Goal: Find specific page/section: Find specific page/section

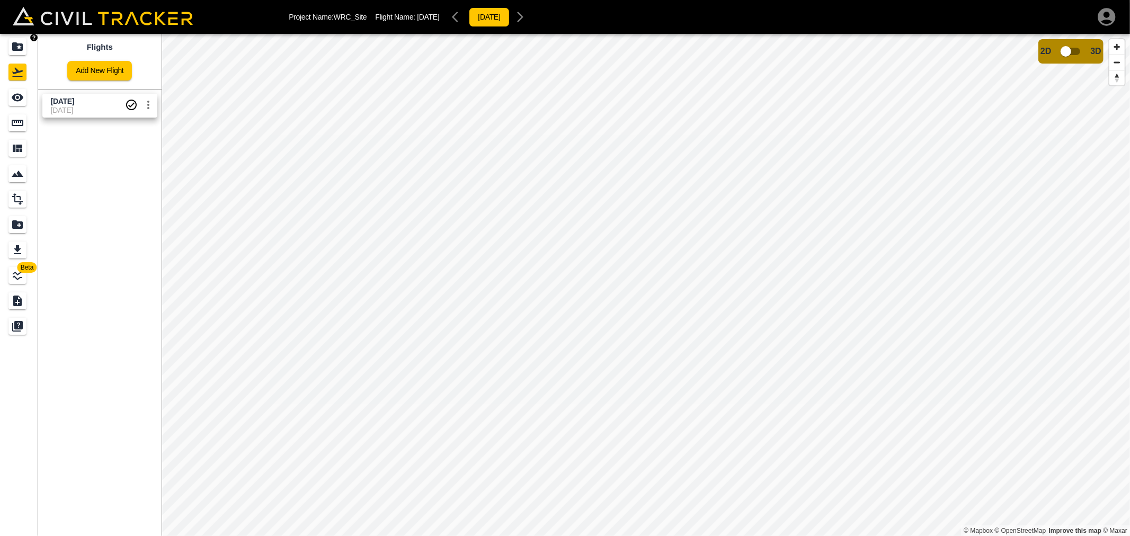
click at [16, 45] on icon "Projects" at bounding box center [17, 46] width 11 height 8
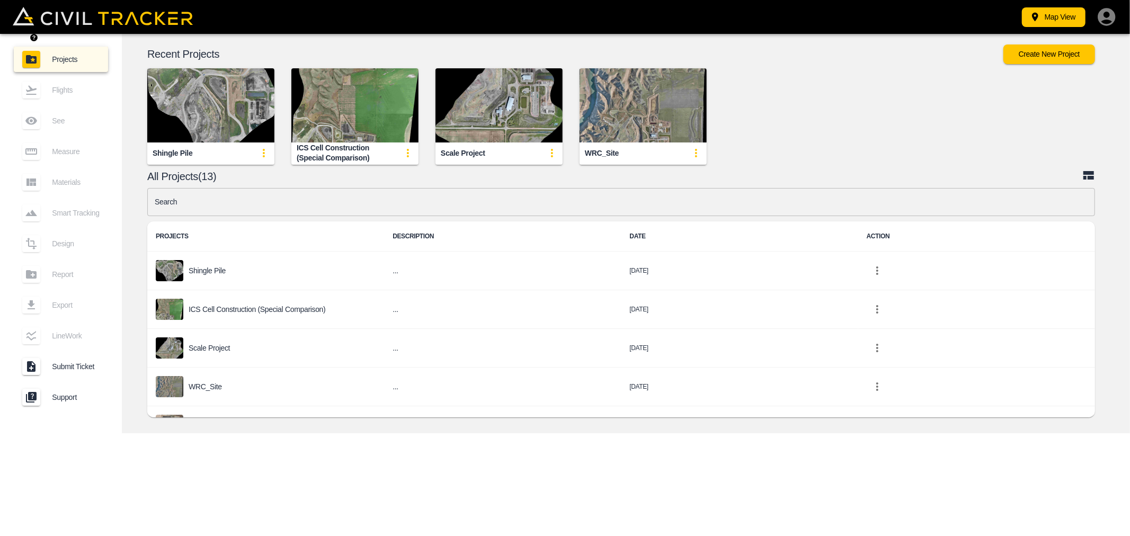
click at [244, 204] on input "text" at bounding box center [621, 202] width 948 height 28
click at [249, 204] on input "text" at bounding box center [621, 202] width 948 height 28
click at [192, 201] on input "text" at bounding box center [621, 202] width 948 height 28
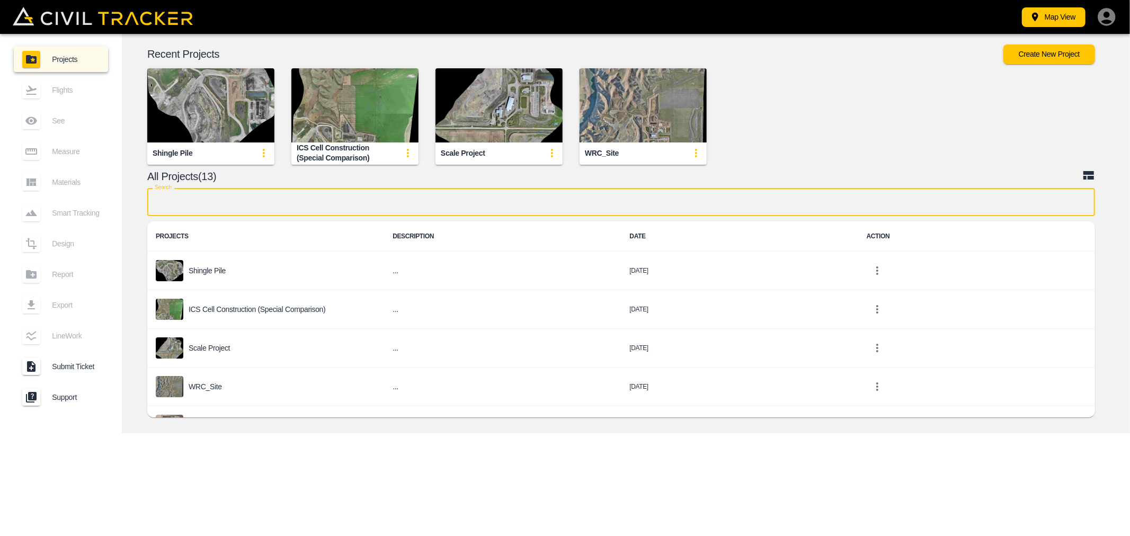
click at [687, 210] on input "text" at bounding box center [621, 202] width 948 height 28
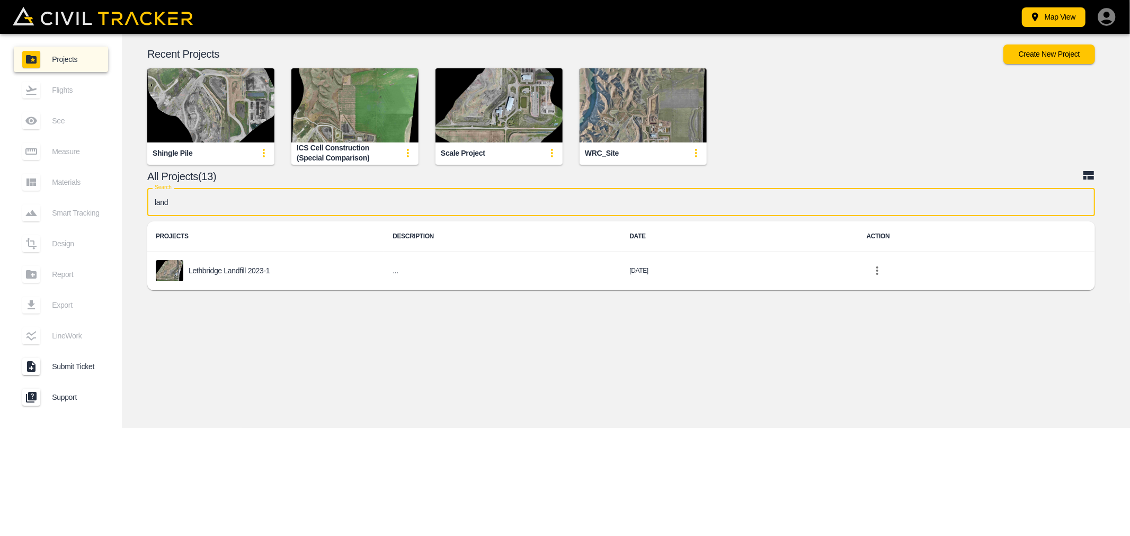
click at [195, 208] on input "land" at bounding box center [621, 202] width 948 height 28
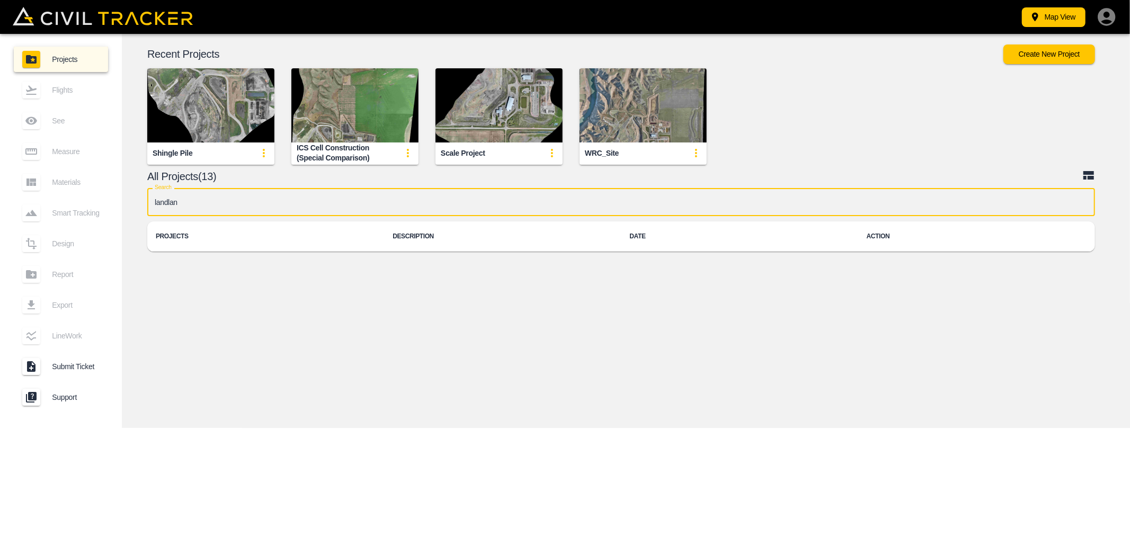
click at [217, 274] on div "© Mapbox © OpenStreetMap Improve this map © Maxar 2D 3D Recent Projects Create …" at bounding box center [626, 231] width 1008 height 394
click at [187, 202] on input "landlan" at bounding box center [621, 202] width 948 height 28
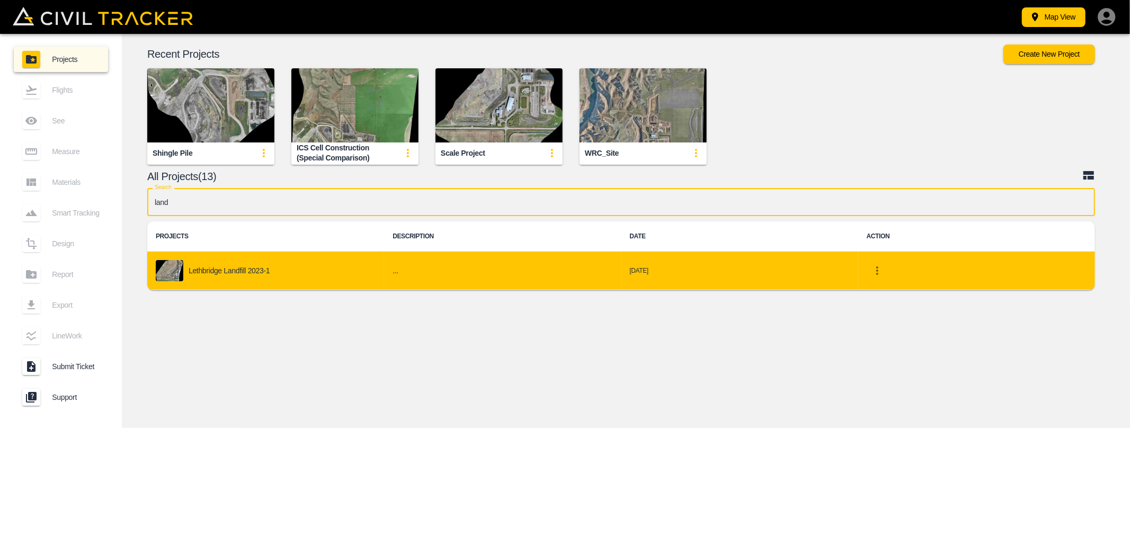
type input "land"
click at [209, 266] on p "Lethbridge Landfill 2023-1" at bounding box center [229, 270] width 81 height 8
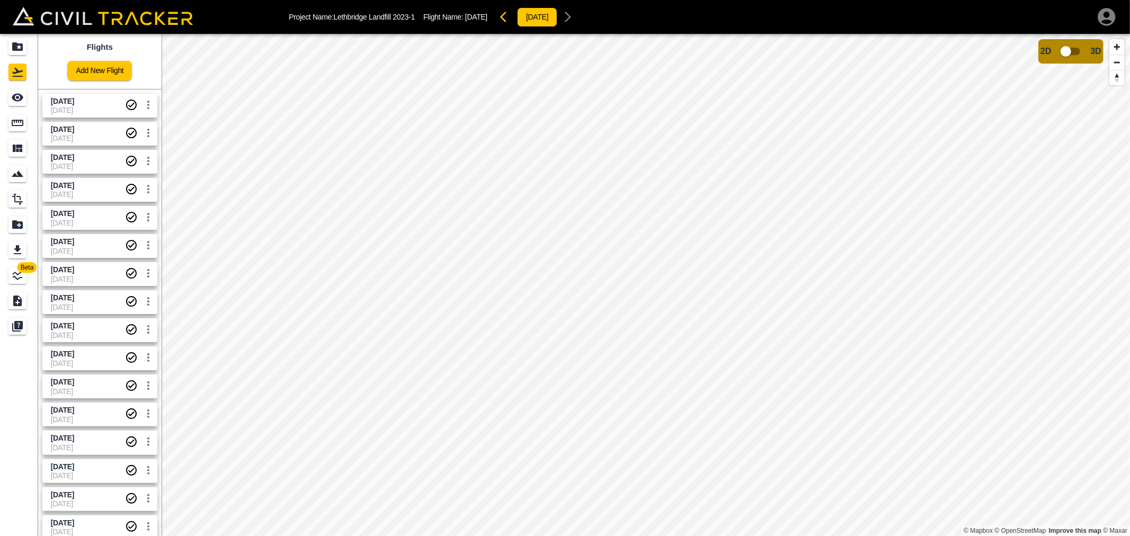
click at [99, 99] on span "[DATE]" at bounding box center [88, 101] width 74 height 10
click at [74, 102] on span "[DATE]" at bounding box center [62, 101] width 23 height 8
click at [76, 106] on div "[DATE]" at bounding box center [63, 114] width 29 height 19
click at [93, 110] on span "[DATE]" at bounding box center [88, 110] width 74 height 8
click at [70, 126] on span "[DATE]" at bounding box center [62, 129] width 23 height 8
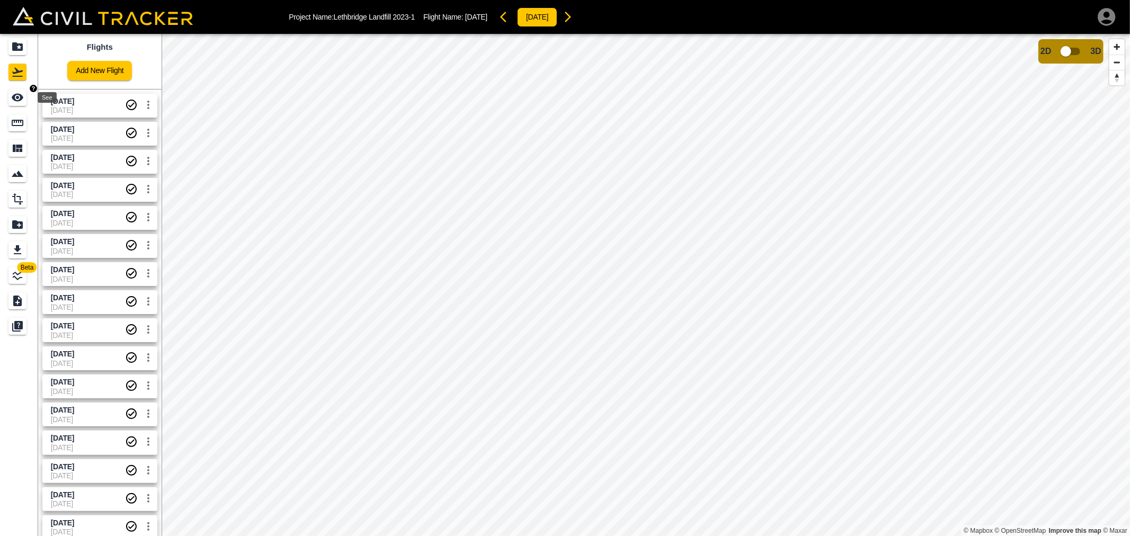
click at [22, 95] on icon "See" at bounding box center [18, 98] width 12 height 8
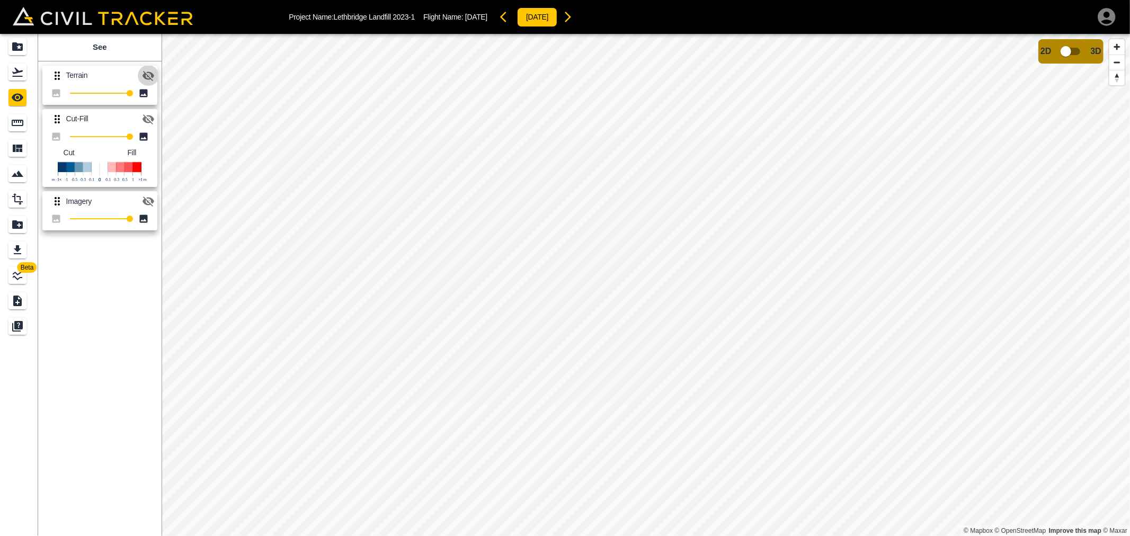
click at [145, 81] on icon "button" at bounding box center [148, 75] width 13 height 13
click at [154, 119] on icon "button" at bounding box center [148, 119] width 12 height 10
click at [149, 198] on icon "button" at bounding box center [148, 201] width 12 height 10
click at [574, 17] on icon "button" at bounding box center [567, 17] width 13 height 13
click at [15, 46] on icon "Projects" at bounding box center [17, 46] width 11 height 8
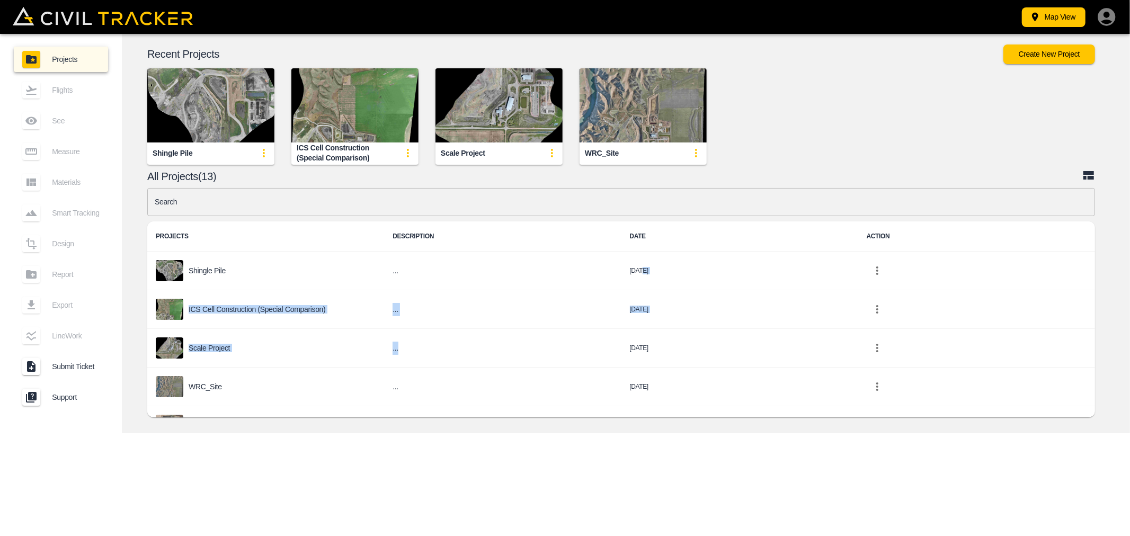
click at [202, 202] on input "text" at bounding box center [621, 202] width 948 height 28
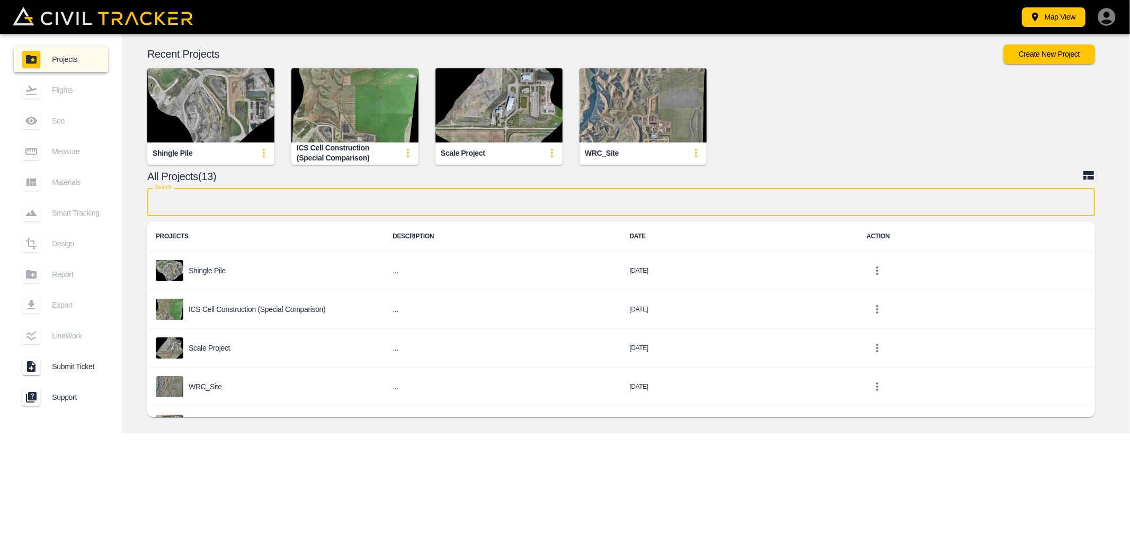
click at [1121, 246] on div "Search Search PROJECTS DESCRIPTION DATE ACTION Shingle Pile ... [DATE] ICS Cell…" at bounding box center [626, 305] width 1004 height 235
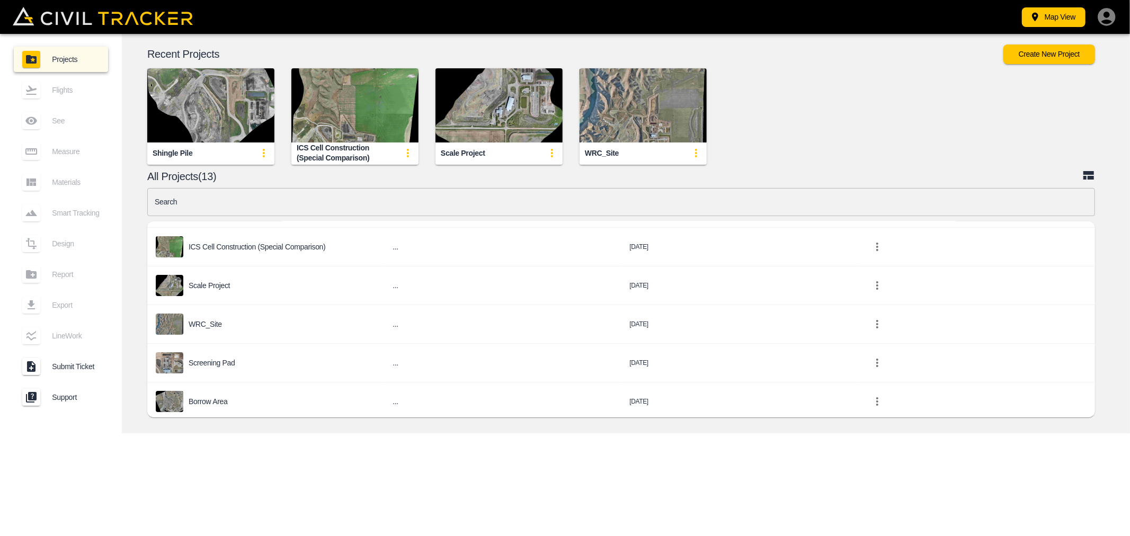
scroll to position [118, 0]
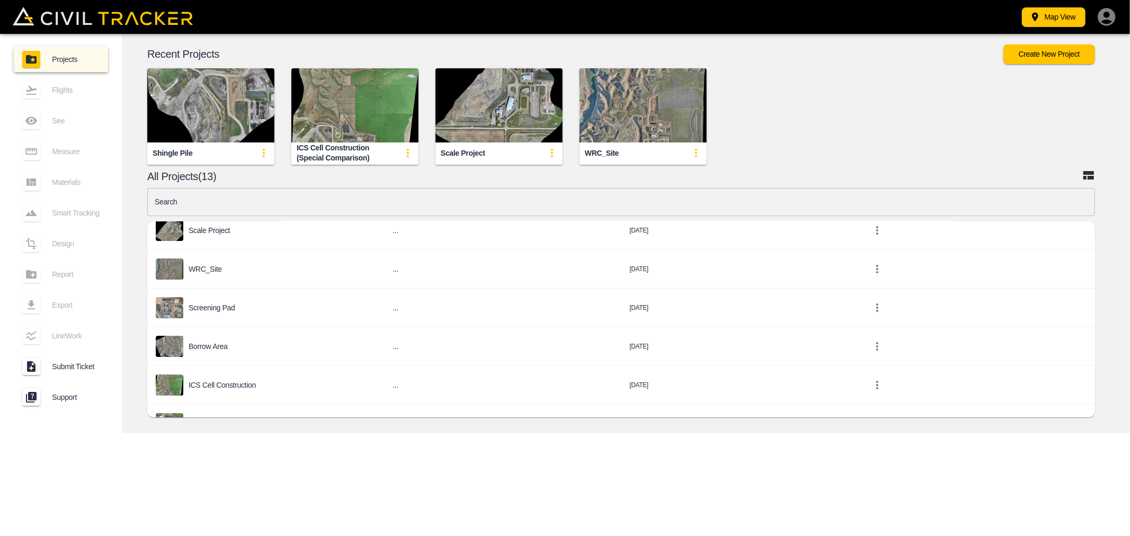
click at [212, 203] on input "text" at bounding box center [621, 202] width 948 height 28
click at [209, 207] on input "text" at bounding box center [621, 202] width 948 height 28
click at [176, 209] on input "text" at bounding box center [621, 202] width 948 height 28
click at [172, 200] on input "text" at bounding box center [621, 202] width 948 height 28
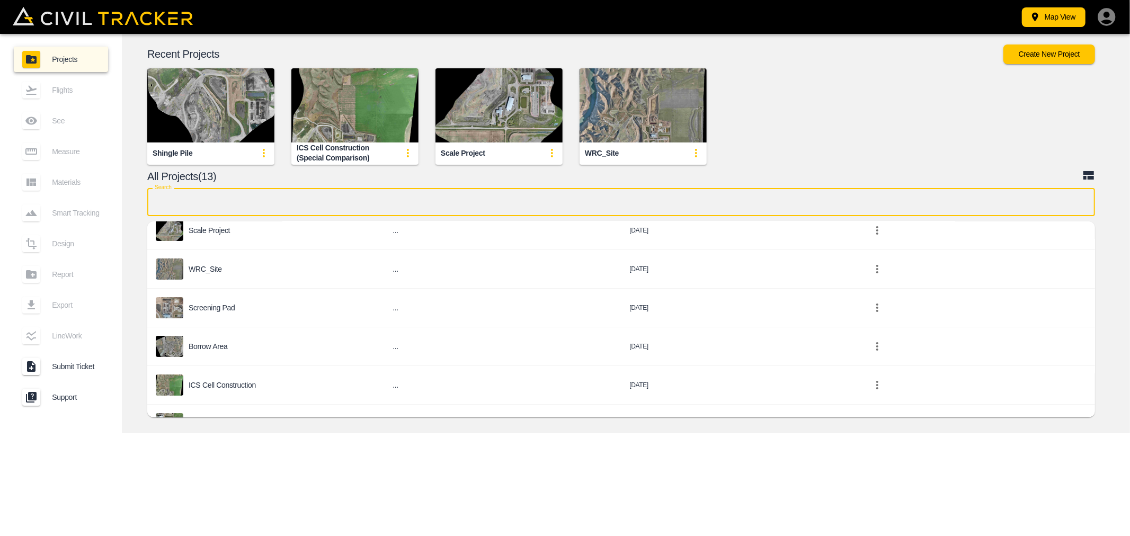
scroll to position [59, 0]
